Goal: Register for event/course

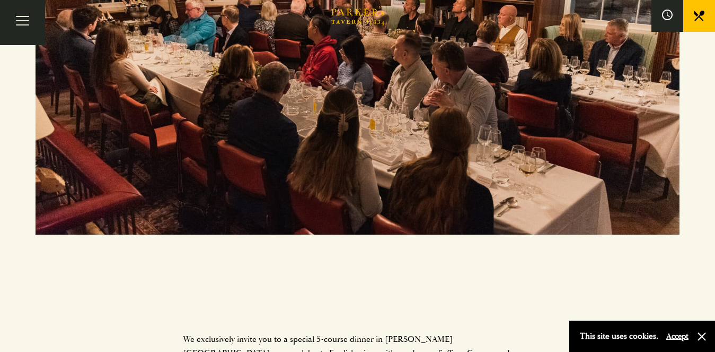
scroll to position [530, 0]
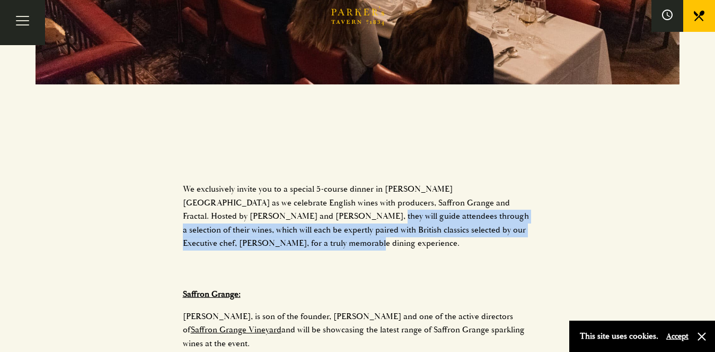
drag, startPoint x: 246, startPoint y: 215, endPoint x: 337, endPoint y: 243, distance: 95.3
click at [322, 243] on p "We exclusively invite you to a special 5-course dinner in [PERSON_NAME][GEOGRAP…" at bounding box center [358, 216] width 350 height 68
click at [339, 243] on p "We exclusively invite you to a special 5-course dinner in [PERSON_NAME][GEOGRAP…" at bounding box center [358, 216] width 350 height 68
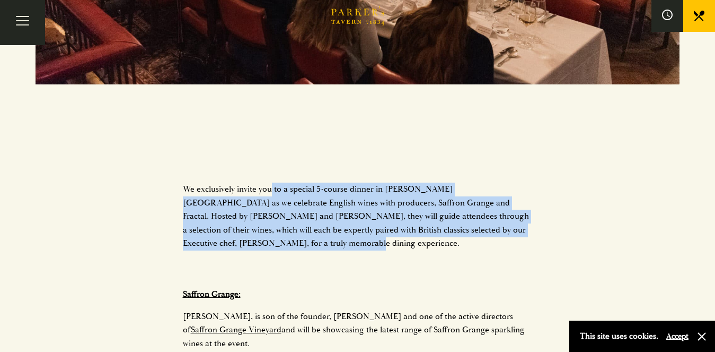
drag, startPoint x: 374, startPoint y: 238, endPoint x: 275, endPoint y: 188, distance: 111.0
click at [271, 187] on p "We exclusively invite you to a special 5-course dinner in [PERSON_NAME][GEOGRAP…" at bounding box center [358, 216] width 350 height 68
click at [315, 204] on p "We exclusively invite you to a special 5-course dinner in [PERSON_NAME][GEOGRAP…" at bounding box center [358, 216] width 350 height 68
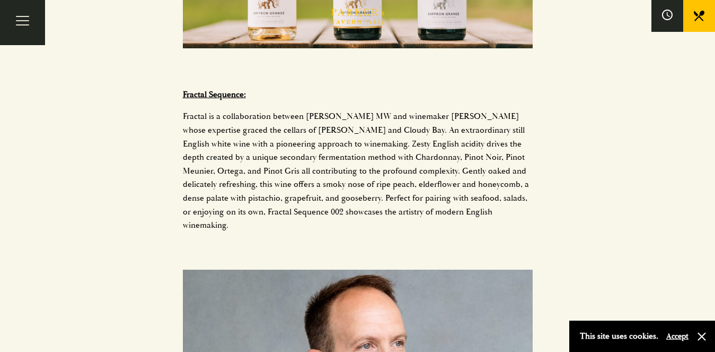
scroll to position [1379, 0]
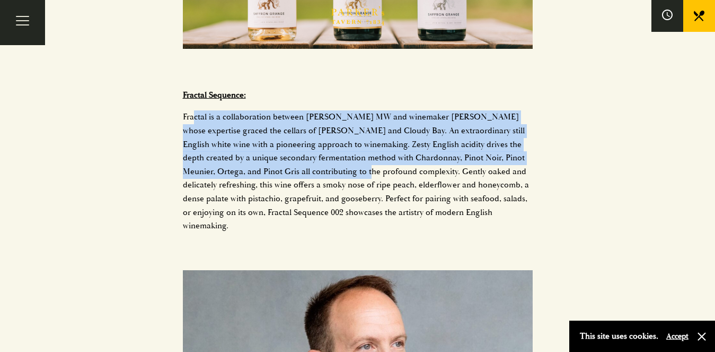
drag, startPoint x: 192, startPoint y: 104, endPoint x: 330, endPoint y: 162, distance: 149.5
click at [330, 162] on p "Fractal is a collaboration between [PERSON_NAME] MW and winemaker [PERSON_NAME]…" at bounding box center [358, 171] width 350 height 122
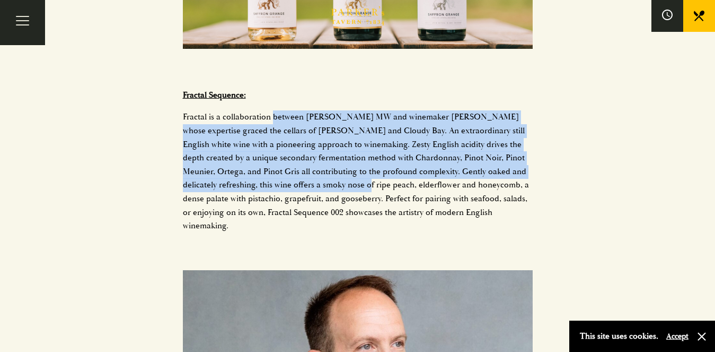
drag, startPoint x: 352, startPoint y: 178, endPoint x: 275, endPoint y: 107, distance: 105.1
click at [275, 110] on p "Fractal is a collaboration between [PERSON_NAME] MW and winemaker [PERSON_NAME]…" at bounding box center [358, 171] width 350 height 122
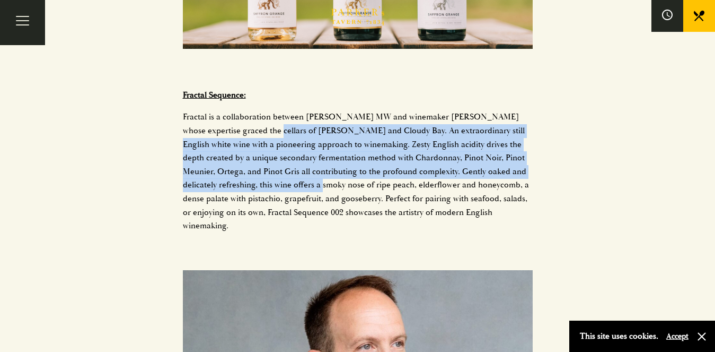
drag, startPoint x: 241, startPoint y: 116, endPoint x: 315, endPoint y: 170, distance: 92.0
click at [315, 170] on p "Fractal is a collaboration between [PERSON_NAME] MW and winemaker [PERSON_NAME]…" at bounding box center [358, 171] width 350 height 122
click at [317, 170] on p "Fractal is a collaboration between [PERSON_NAME] MW and winemaker [PERSON_NAME]…" at bounding box center [358, 171] width 350 height 122
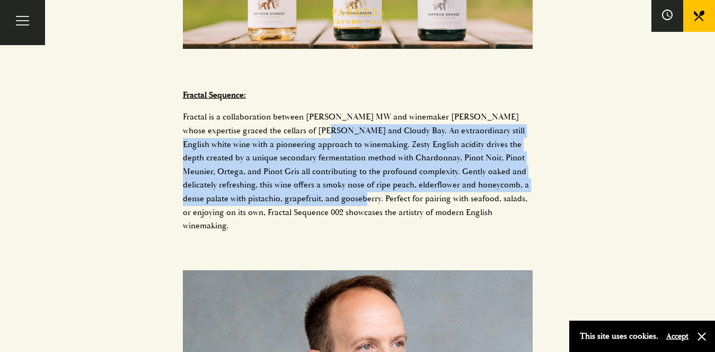
drag, startPoint x: 354, startPoint y: 170, endPoint x: 288, endPoint y: 113, distance: 87.6
click at [289, 113] on p "Fractal is a collaboration between [PERSON_NAME] MW and winemaker [PERSON_NAME]…" at bounding box center [358, 171] width 350 height 122
click at [288, 113] on p "Fractal is a collaboration between [PERSON_NAME] MW and winemaker [PERSON_NAME]…" at bounding box center [358, 171] width 350 height 122
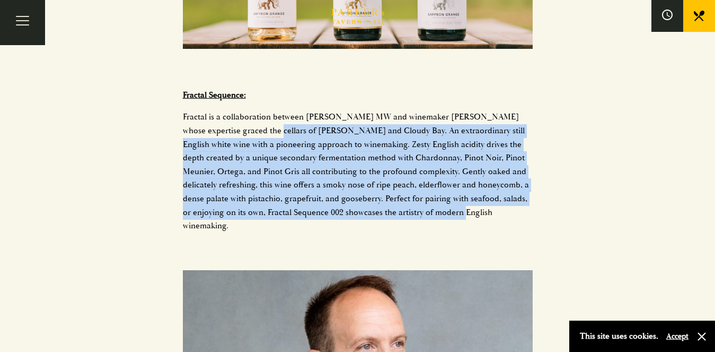
drag, startPoint x: 240, startPoint y: 116, endPoint x: 482, endPoint y: 201, distance: 256.6
click at [481, 201] on p "Fractal is a collaboration between [PERSON_NAME] MW and winemaker [PERSON_NAME]…" at bounding box center [358, 171] width 350 height 122
click at [482, 201] on p "Fractal is a collaboration between [PERSON_NAME] MW and winemaker [PERSON_NAME]…" at bounding box center [358, 171] width 350 height 122
drag, startPoint x: 508, startPoint y: 196, endPoint x: 277, endPoint y: 112, distance: 246.4
click at [278, 113] on p "Fractal is a collaboration between [PERSON_NAME] MW and winemaker [PERSON_NAME]…" at bounding box center [358, 171] width 350 height 122
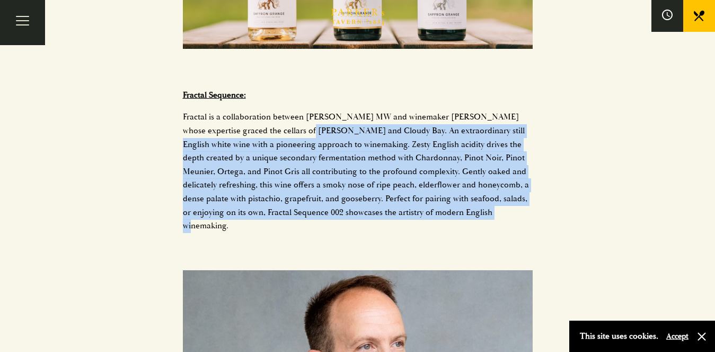
click at [276, 112] on p "Fractal is a collaboration between [PERSON_NAME] MW and winemaker [PERSON_NAME]…" at bounding box center [358, 171] width 350 height 122
drag, startPoint x: 238, startPoint y: 111, endPoint x: 498, endPoint y: 205, distance: 276.7
click at [501, 210] on div "We exclusively invite you to a special 5-course dinner in [PERSON_NAME][GEOGRAP…" at bounding box center [358, 169] width 350 height 1671
click at [498, 205] on p "Fractal is a collaboration between [PERSON_NAME] MW and winemaker [PERSON_NAME]…" at bounding box center [358, 171] width 350 height 122
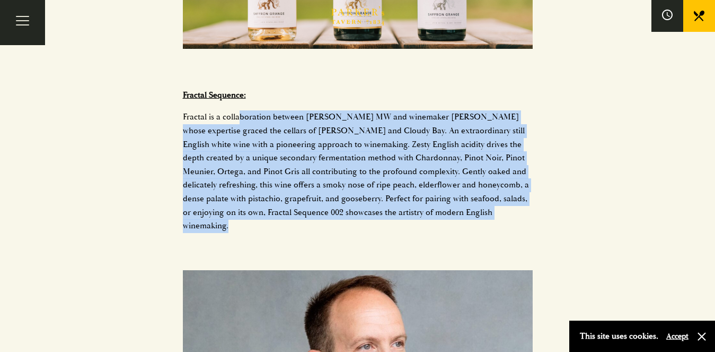
drag, startPoint x: 517, startPoint y: 206, endPoint x: 240, endPoint y: 98, distance: 297.6
click at [240, 98] on div "We exclusively invite you to a special 5-course dinner in [PERSON_NAME][GEOGRAP…" at bounding box center [358, 169] width 350 height 1671
click at [251, 119] on p "Fractal is a collaboration between [PERSON_NAME] MW and winemaker [PERSON_NAME]…" at bounding box center [358, 171] width 350 height 122
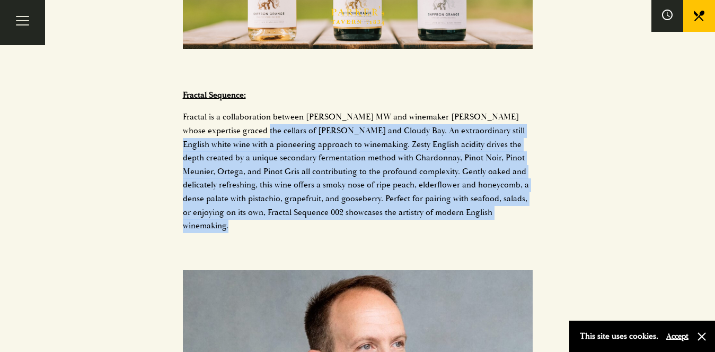
drag, startPoint x: 304, startPoint y: 144, endPoint x: 502, endPoint y: 213, distance: 208.9
click at [501, 213] on div "We exclusively invite you to a special 5-course dinner in [PERSON_NAME][GEOGRAP…" at bounding box center [358, 169] width 350 height 1671
click at [503, 212] on div "We exclusively invite you to a special 5-course dinner in [PERSON_NAME][GEOGRAP…" at bounding box center [358, 169] width 350 height 1671
click at [506, 205] on p "Fractal is a collaboration between [PERSON_NAME] MW and winemaker [PERSON_NAME]…" at bounding box center [358, 171] width 350 height 122
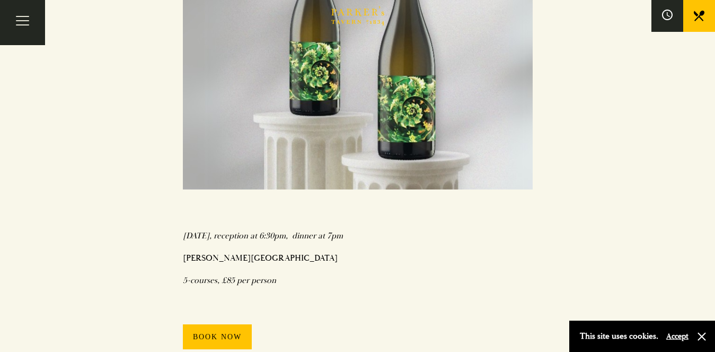
scroll to position [2068, 0]
